Goal: Task Accomplishment & Management: Manage account settings

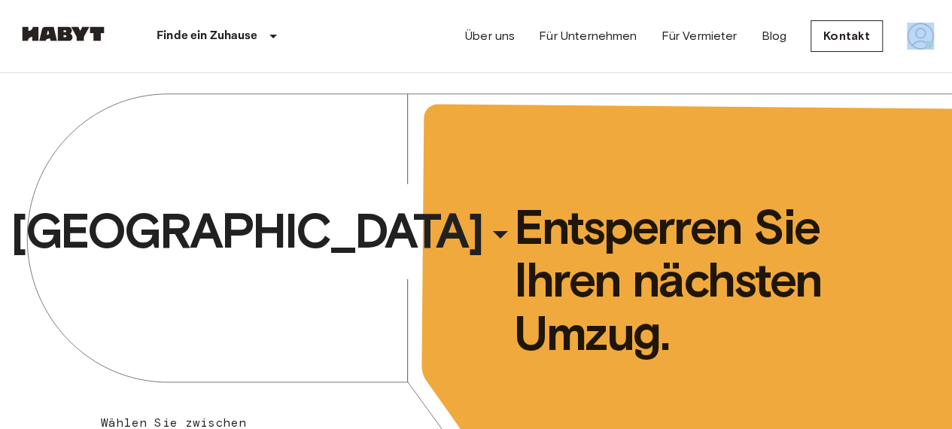
click at [917, 60] on div "Über uns Für Unternehmen Für Vermieter Blog Kontakt" at bounding box center [699, 36] width 469 height 72
click at [917, 46] on img at bounding box center [920, 36] width 27 height 27
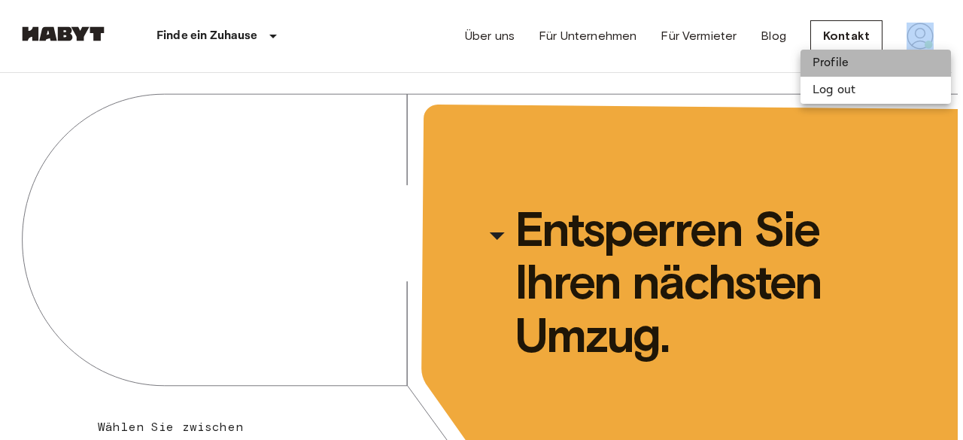
click at [879, 68] on li "Profile" at bounding box center [875, 63] width 150 height 27
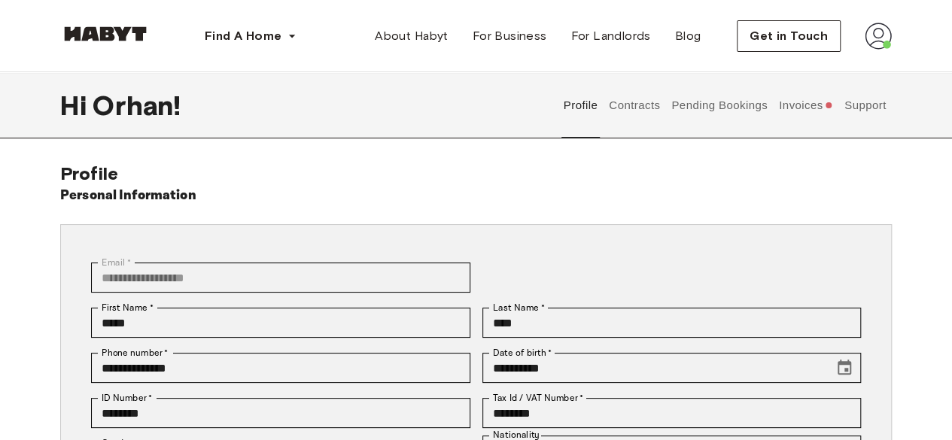
click at [710, 110] on button "Pending Bookings" at bounding box center [720, 105] width 100 height 66
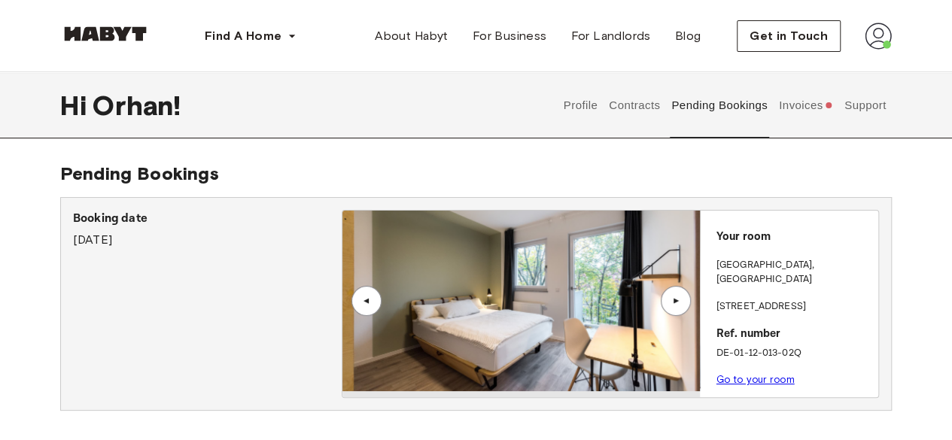
click at [679, 302] on div "▲" at bounding box center [675, 300] width 15 height 9
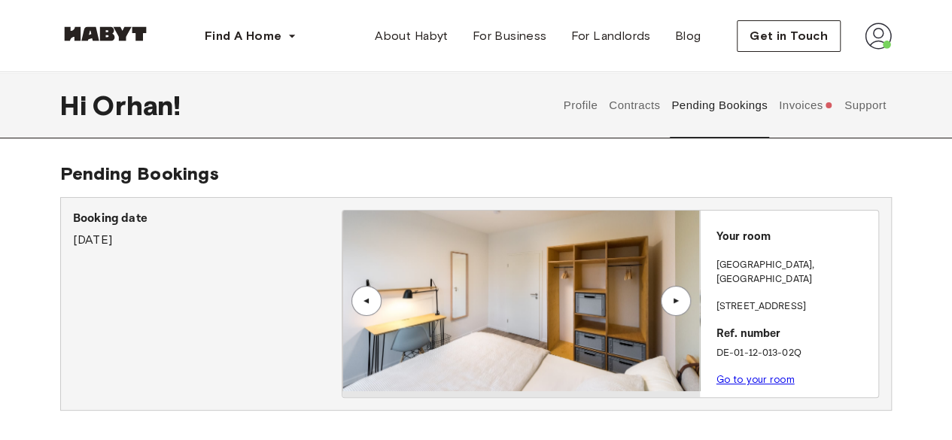
click at [679, 302] on div "▲" at bounding box center [675, 300] width 15 height 9
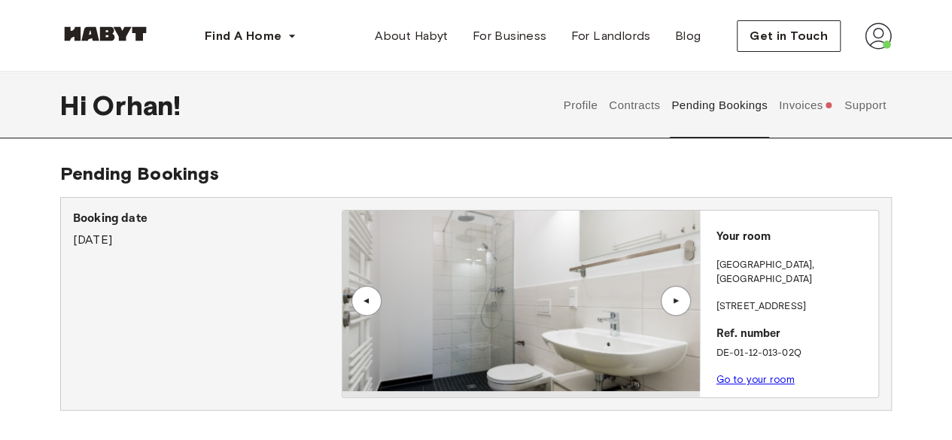
click at [679, 302] on div "▲" at bounding box center [675, 300] width 15 height 9
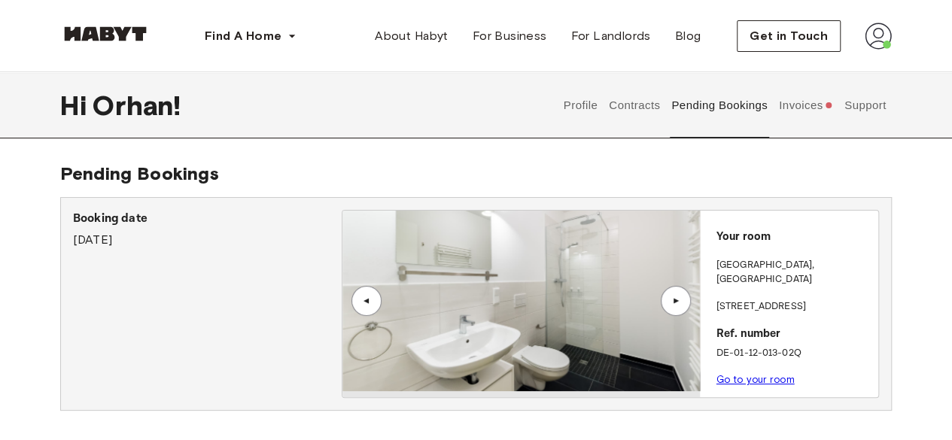
click at [679, 307] on div "▲" at bounding box center [676, 301] width 30 height 30
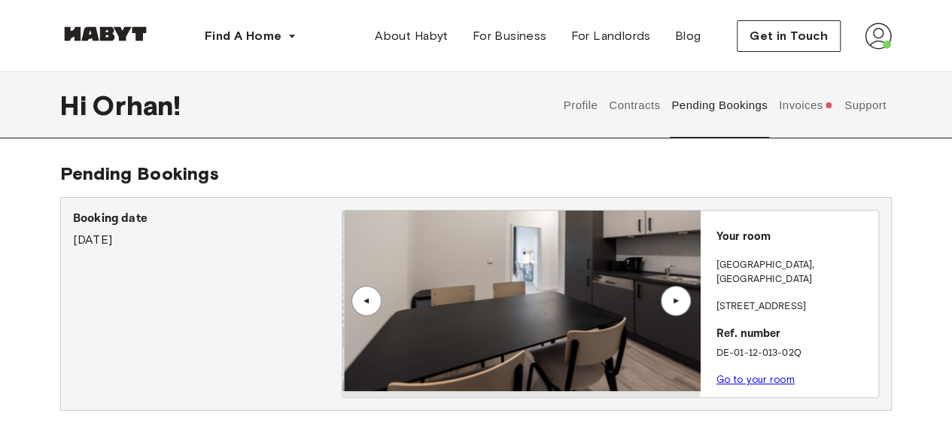
click at [679, 307] on div "▲" at bounding box center [676, 301] width 30 height 30
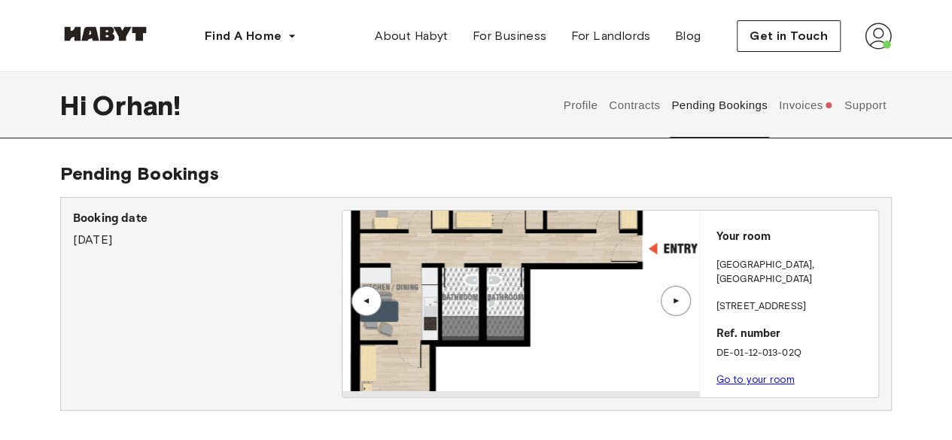
click at [679, 307] on div "▲" at bounding box center [676, 301] width 30 height 30
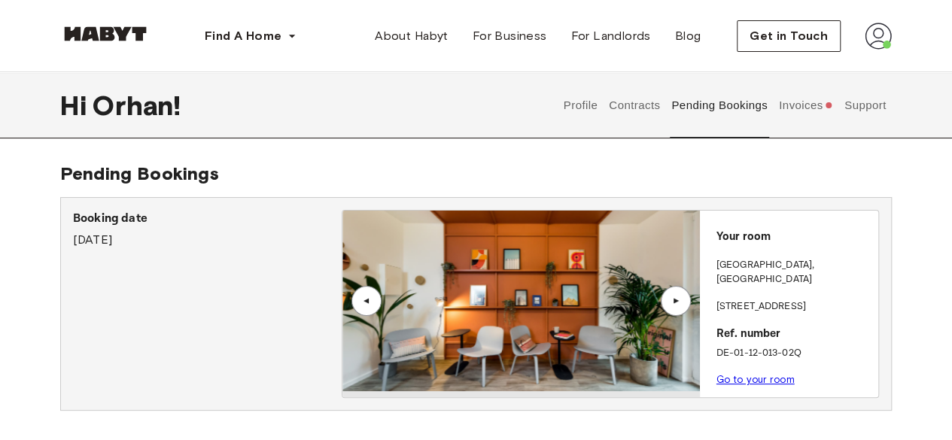
click at [679, 307] on div "▲" at bounding box center [676, 301] width 30 height 30
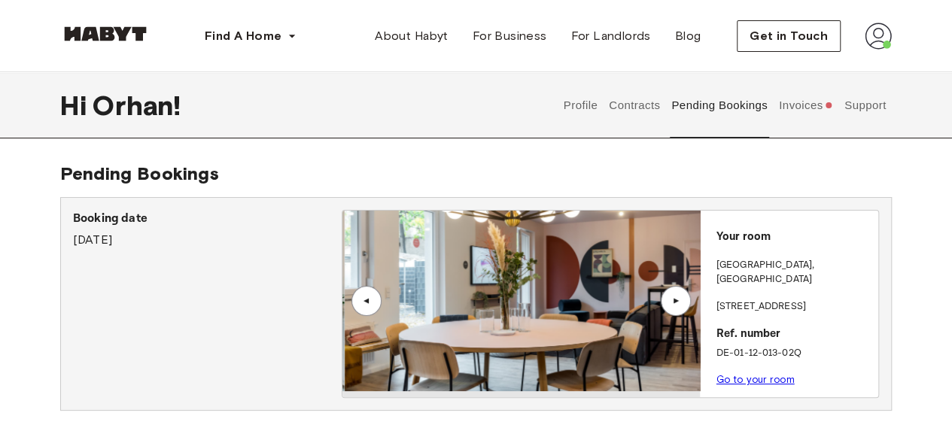
click at [679, 307] on div "▲" at bounding box center [676, 301] width 30 height 30
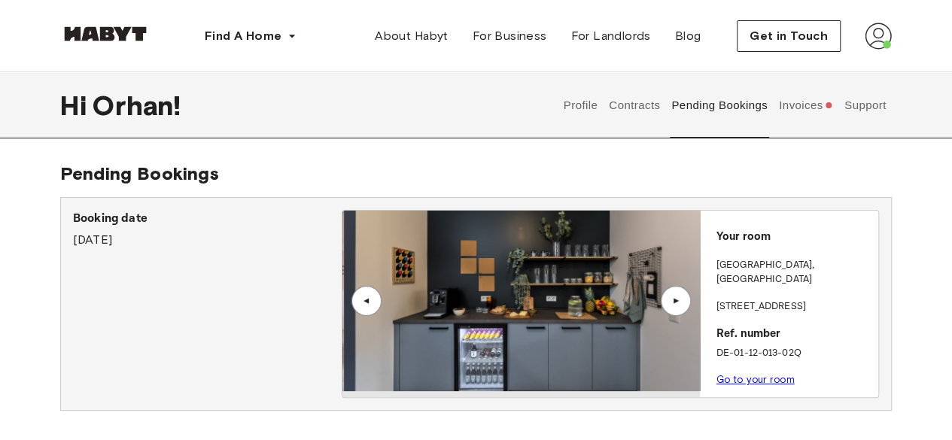
click at [810, 100] on button "Invoices" at bounding box center [805, 105] width 58 height 66
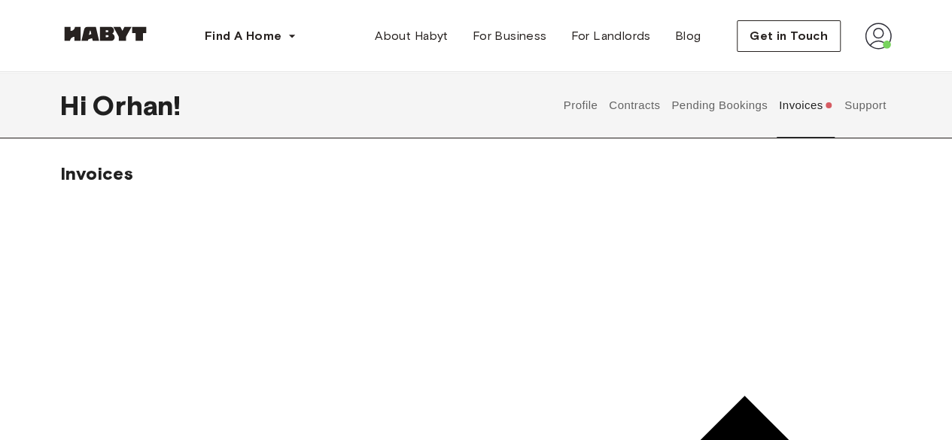
click at [648, 102] on button "Contracts" at bounding box center [634, 105] width 55 height 66
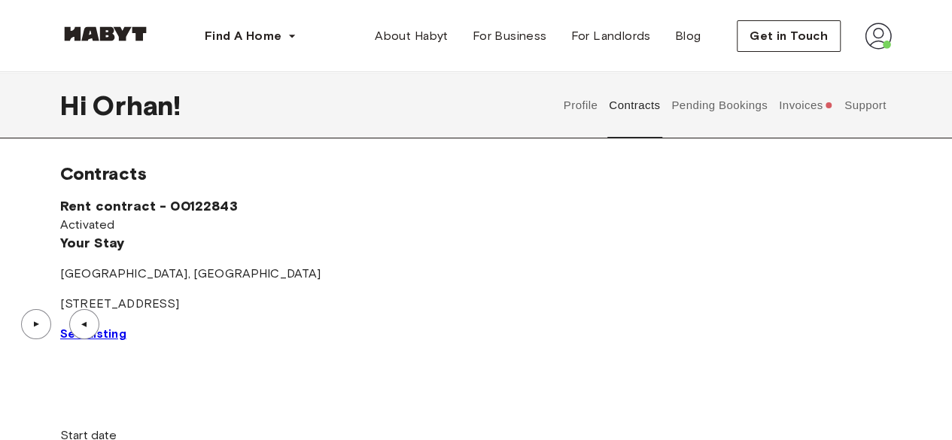
click at [126, 341] on span "See Listing" at bounding box center [93, 334] width 66 height 14
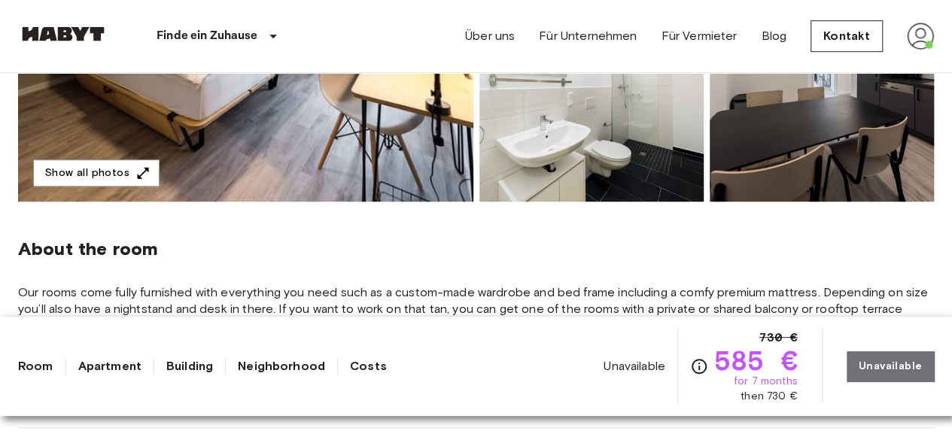
scroll to position [343, 0]
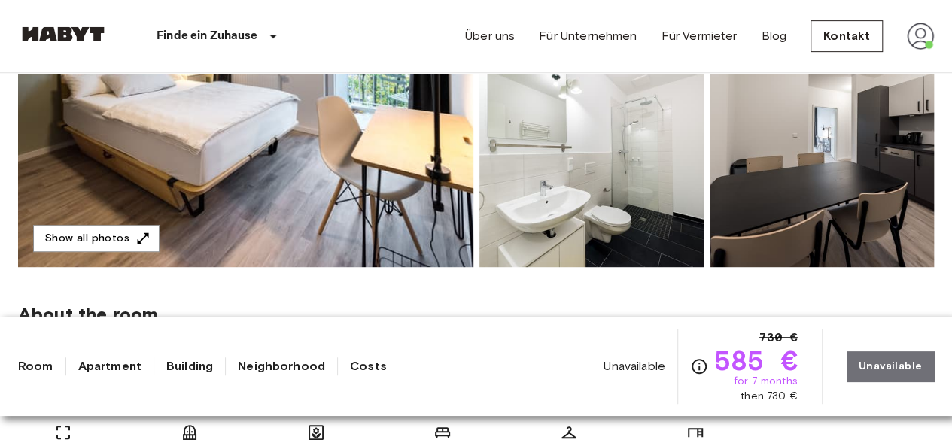
click at [895, 140] on img at bounding box center [821, 168] width 224 height 197
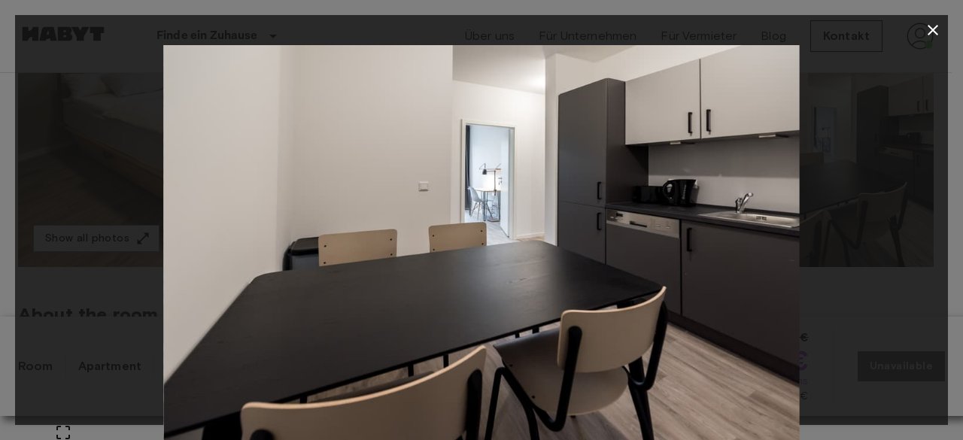
click at [922, 28] on button "button" at bounding box center [933, 30] width 30 height 30
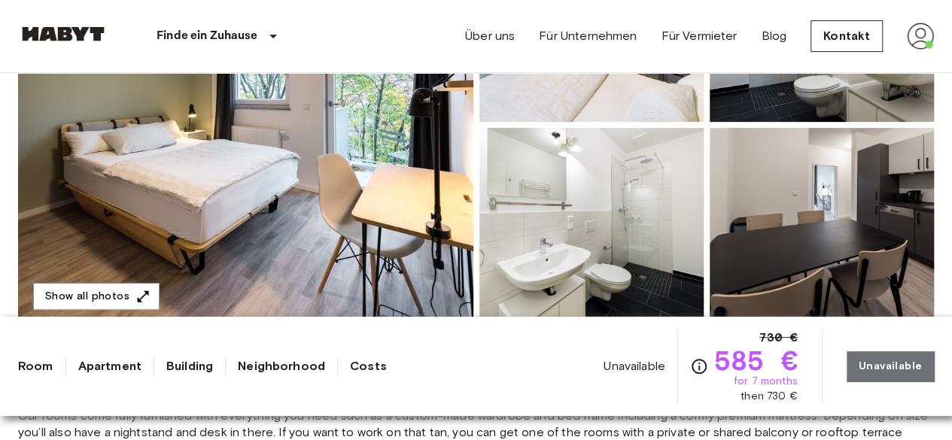
scroll to position [0, 0]
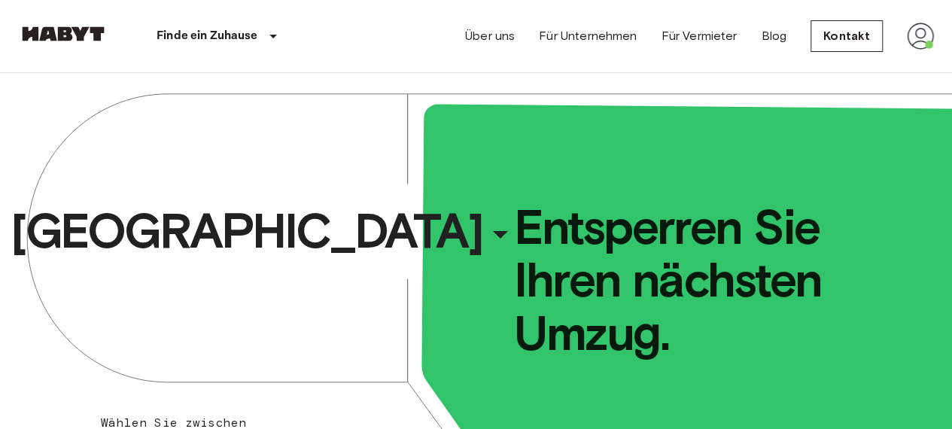
click at [913, 36] on img at bounding box center [920, 36] width 27 height 27
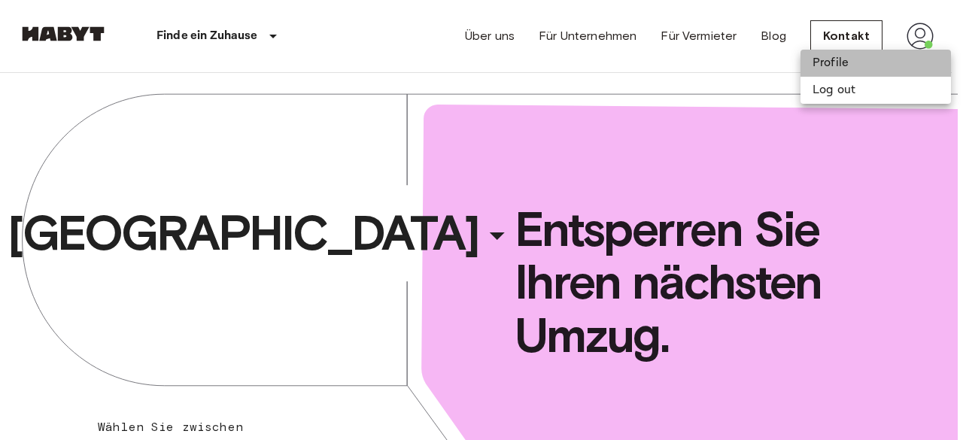
drag, startPoint x: 842, startPoint y: 65, endPoint x: 676, endPoint y: 5, distance: 176.1
click at [840, 64] on li "Profile" at bounding box center [875, 63] width 150 height 27
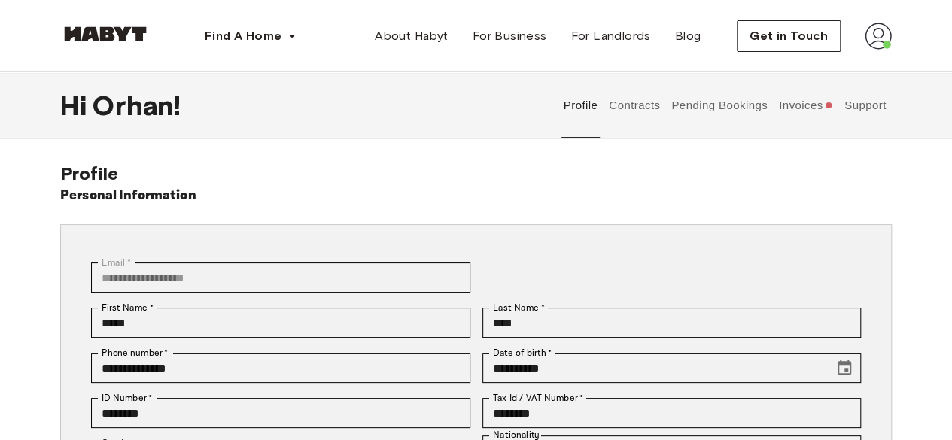
click at [797, 102] on button "Invoices" at bounding box center [805, 105] width 58 height 66
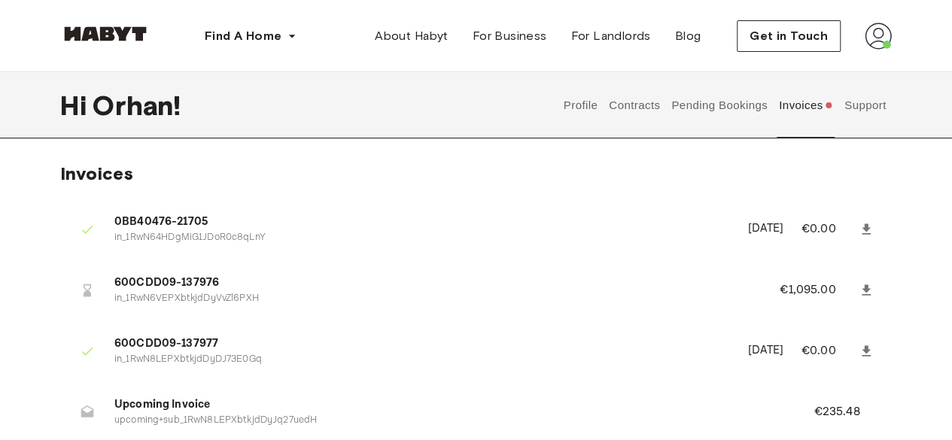
click at [187, 285] on span "600CDD09-137976" at bounding box center [428, 283] width 629 height 17
click at [178, 279] on span "600CDD09-137976" at bounding box center [428, 283] width 629 height 17
